Goal: Find specific page/section: Find specific page/section

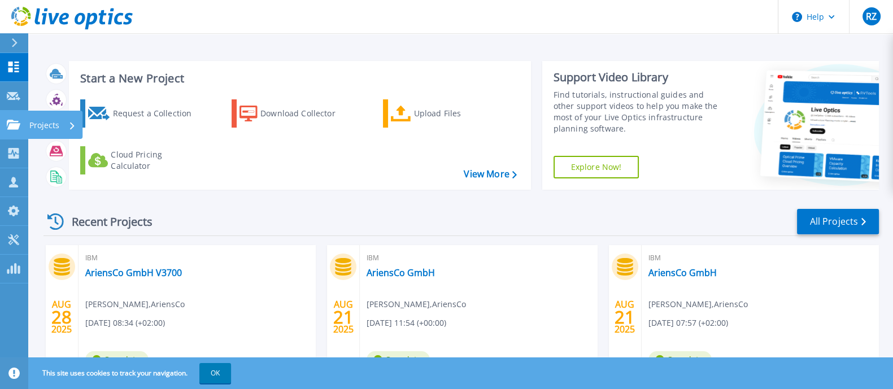
click at [45, 125] on p "Projects" at bounding box center [44, 125] width 30 height 29
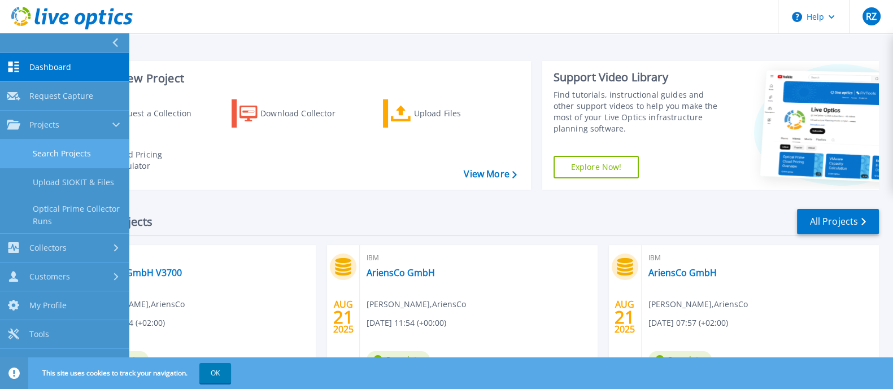
click at [63, 151] on link "Search Projects" at bounding box center [64, 154] width 129 height 29
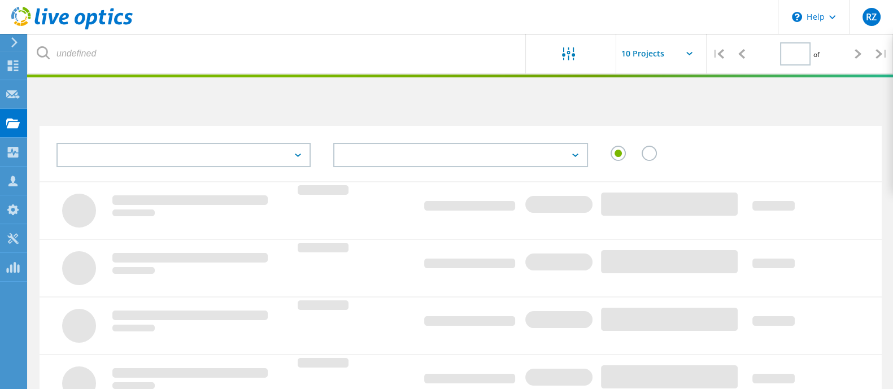
type input "1"
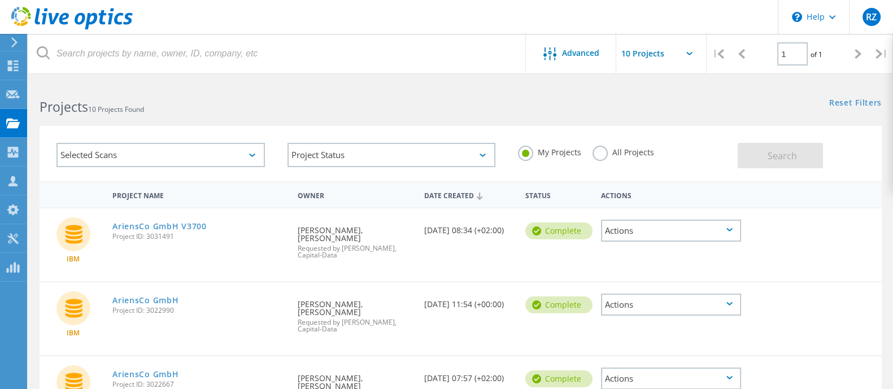
click at [599, 146] on label "All Projects" at bounding box center [624, 151] width 62 height 11
click at [0, 0] on input "All Projects" at bounding box center [0, 0] width 0 height 0
click at [770, 154] on span "Search" at bounding box center [782, 156] width 29 height 12
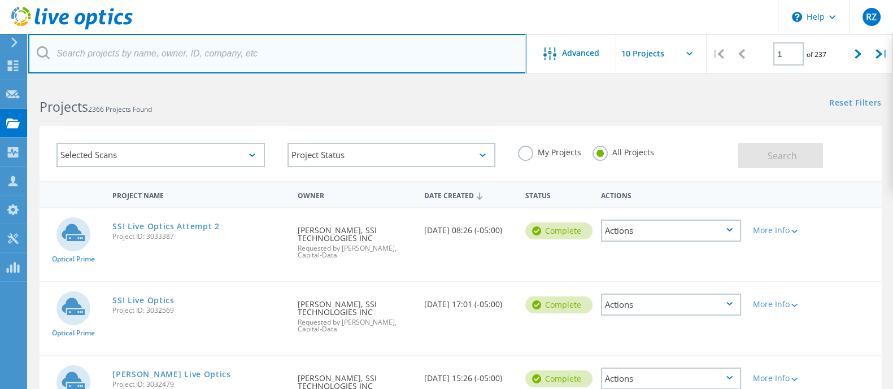
click at [143, 49] on input "text" at bounding box center [277, 54] width 498 height 40
type input "Baird"
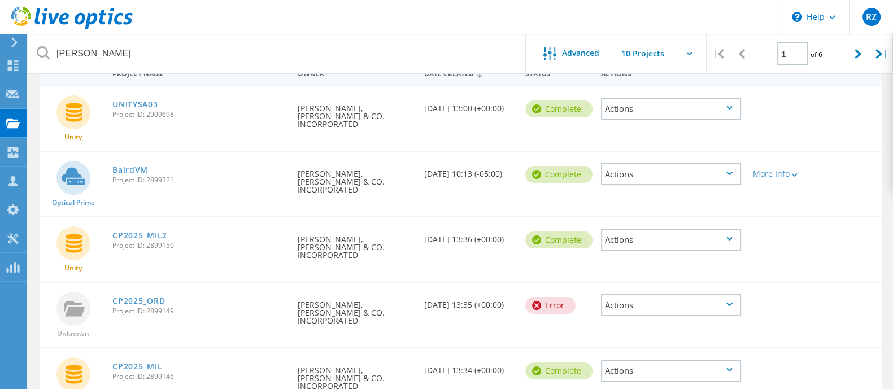
scroll to position [141, 0]
